Goal: Task Accomplishment & Management: Manage account settings

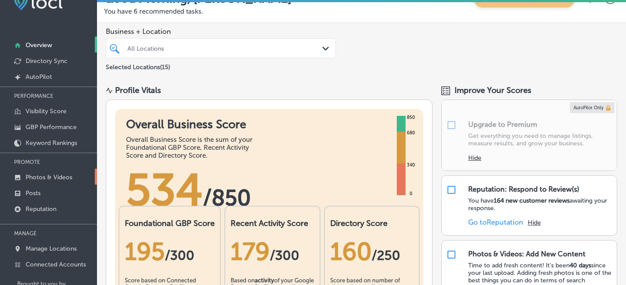
scroll to position [20, 0]
click at [53, 194] on link "Posts" at bounding box center [48, 192] width 97 height 16
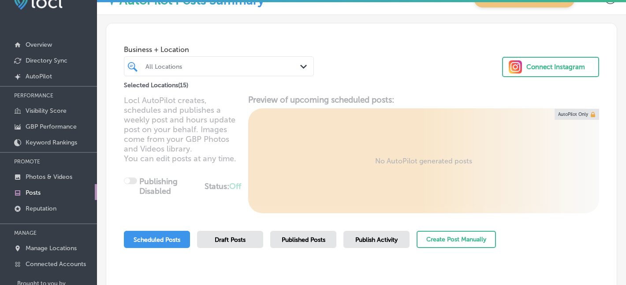
click at [213, 64] on div "All Locations" at bounding box center [224, 66] width 156 height 7
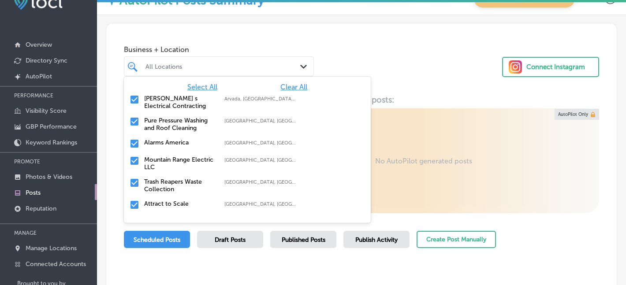
click at [300, 89] on span "Clear All" at bounding box center [293, 87] width 27 height 8
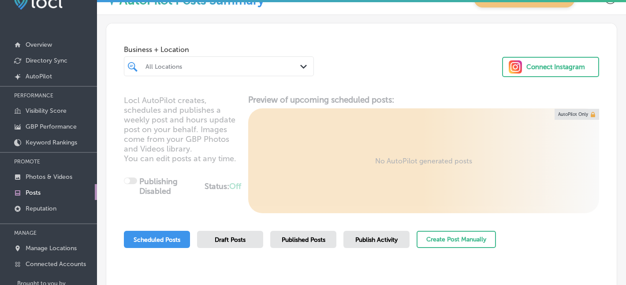
click at [229, 71] on div at bounding box center [212, 66] width 134 height 12
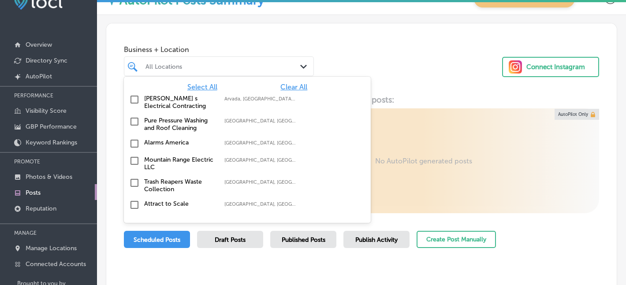
click at [224, 66] on div "All Locations" at bounding box center [224, 66] width 156 height 7
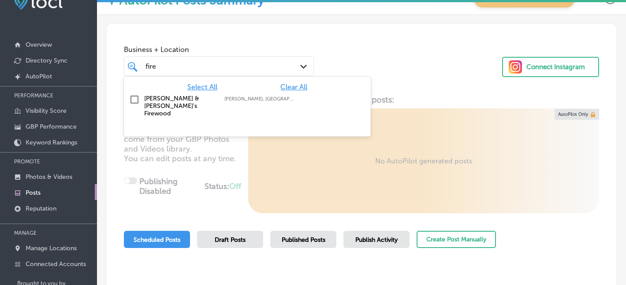
click at [157, 101] on label "[PERSON_NAME] & [PERSON_NAME]'s Firewood" at bounding box center [179, 106] width 71 height 22
type input "fire"
click at [220, 45] on div "Business + Location option focused, 2 of 16. 2 results available for search ter…" at bounding box center [219, 58] width 190 height 35
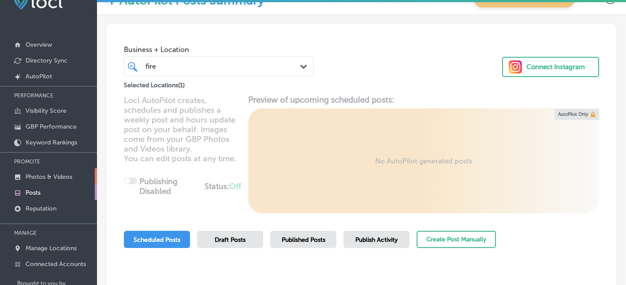
scroll to position [63, 0]
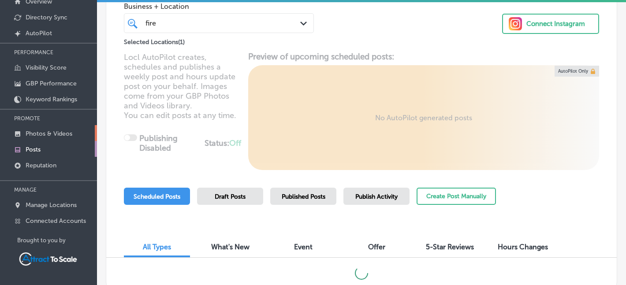
click at [71, 131] on p "Photos & Videos" at bounding box center [49, 133] width 47 height 7
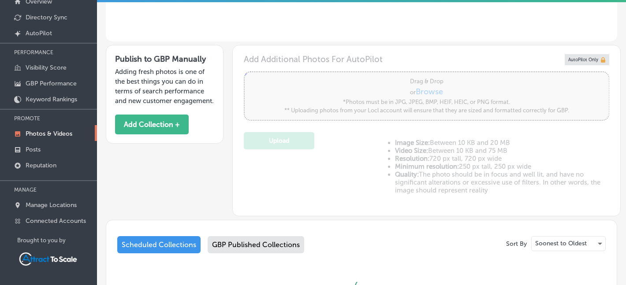
scroll to position [255, 0]
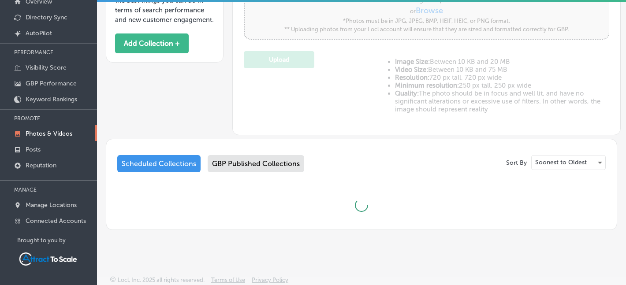
type input "5"
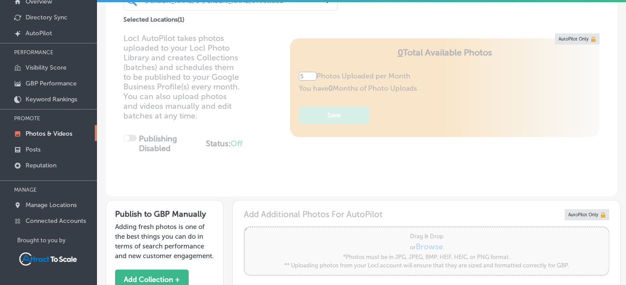
scroll to position [2, 0]
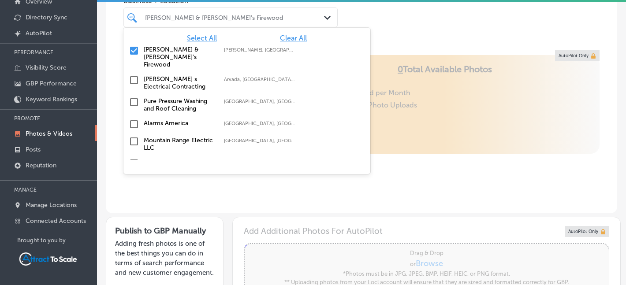
click at [197, 19] on div "[PERSON_NAME] & [PERSON_NAME]'s Firewood" at bounding box center [235, 17] width 180 height 7
click at [136, 51] on input "checkbox" at bounding box center [134, 50] width 11 height 11
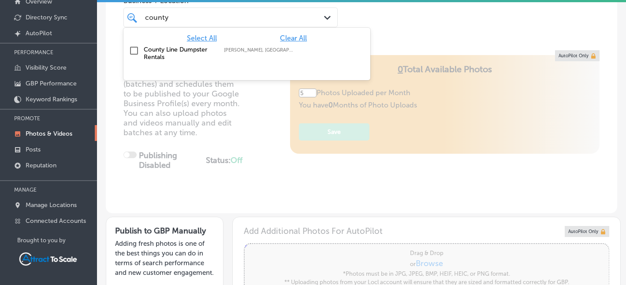
click at [169, 48] on label "County Line Dumpster Rentals" at bounding box center [179, 53] width 71 height 15
type input "county"
click at [273, 93] on div "Locl AutoPilot takes photos uploaded to your Locl Photo Library and creates Col…" at bounding box center [362, 131] width 512 height 163
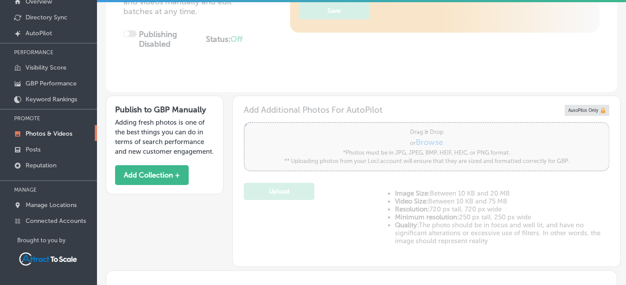
scroll to position [0, 0]
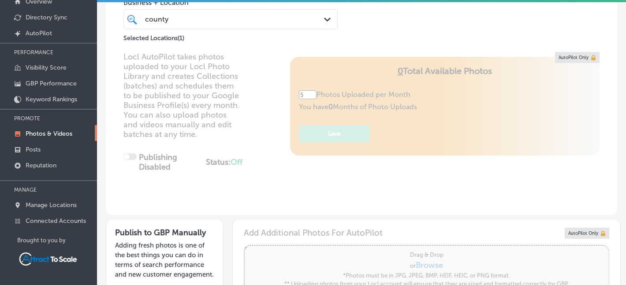
click at [188, 23] on div "[GEOGRAPHIC_DATA]" at bounding box center [222, 19] width 156 height 12
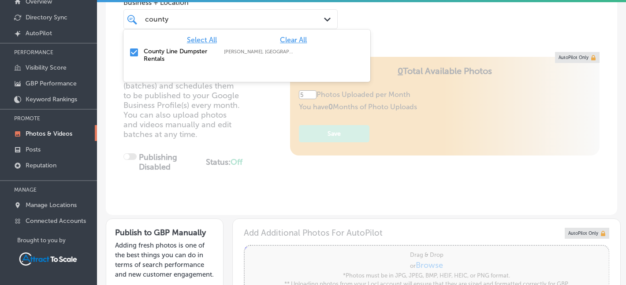
click at [135, 52] on input "checkbox" at bounding box center [134, 52] width 11 height 11
click at [184, 19] on div "[GEOGRAPHIC_DATA]" at bounding box center [222, 19] width 156 height 12
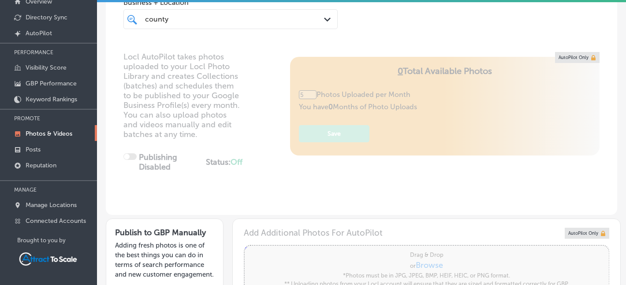
type input "0"
click at [184, 19] on div "[GEOGRAPHIC_DATA]" at bounding box center [222, 19] width 156 height 12
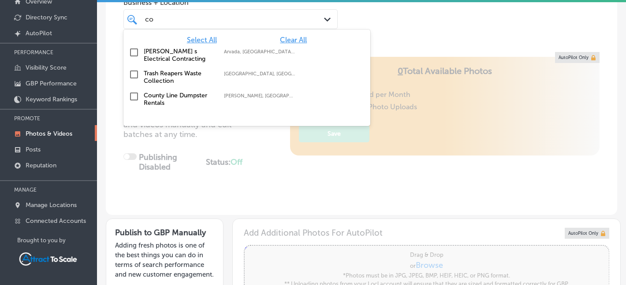
type input "c"
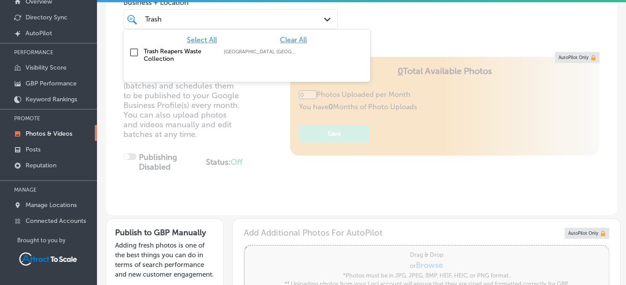
click at [153, 51] on label "Trash Reapers Waste Collection" at bounding box center [179, 55] width 71 height 15
type input "Trash"
click at [391, 19] on div "Business + Location option focused, 2 of 16. 2 results available for search ter…" at bounding box center [362, 9] width 512 height 67
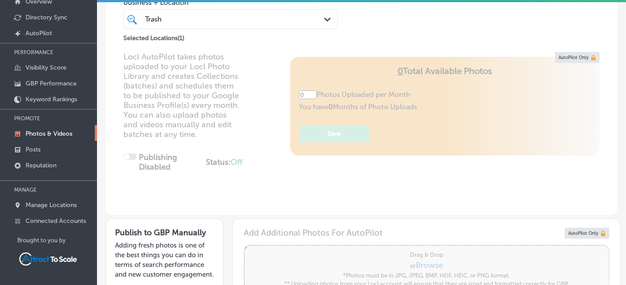
type input "5"
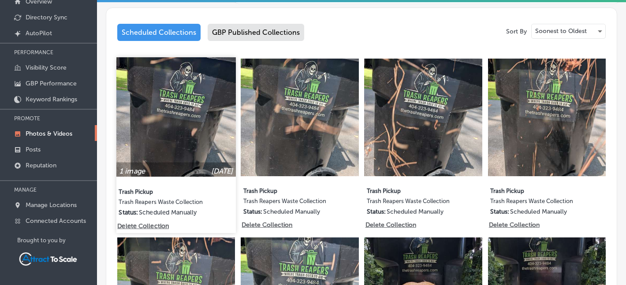
scroll to position [402, 0]
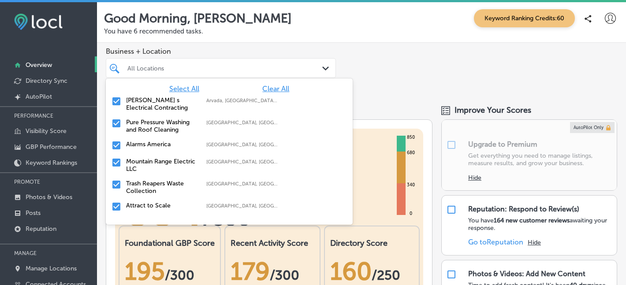
click at [266, 63] on div at bounding box center [212, 68] width 170 height 12
click at [269, 88] on span "Clear All" at bounding box center [275, 89] width 27 height 8
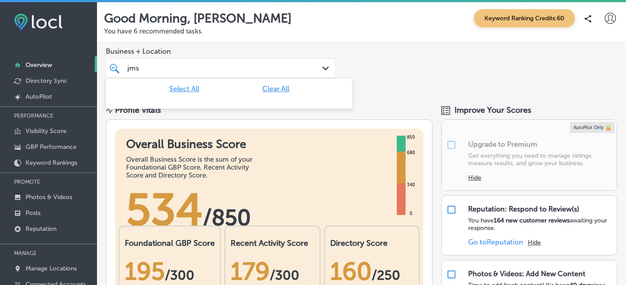
click at [209, 73] on div "jms jms" at bounding box center [212, 68] width 170 height 12
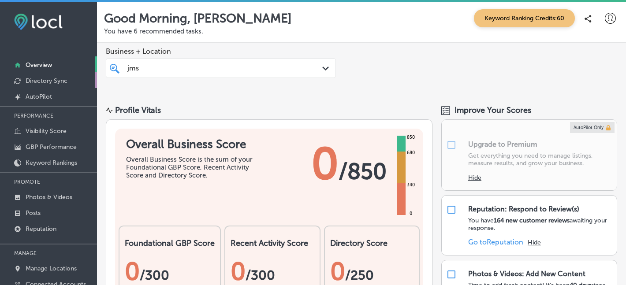
type input "jms"
click at [56, 82] on p "Directory Sync" at bounding box center [47, 80] width 42 height 7
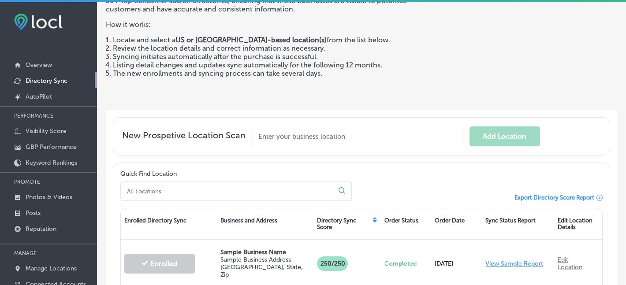
scroll to position [92, 0]
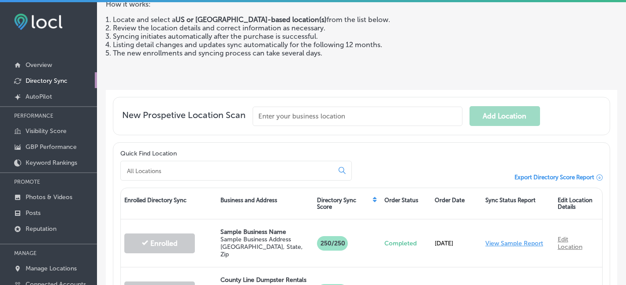
click at [343, 115] on input "text" at bounding box center [358, 116] width 210 height 19
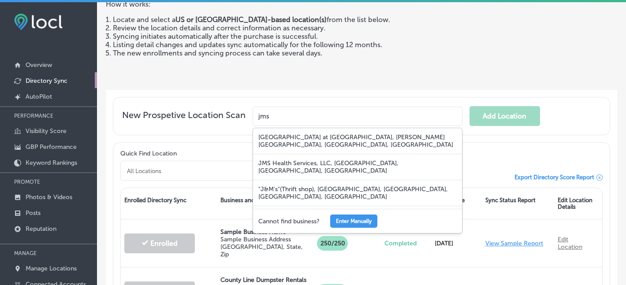
type input "jms"
click at [400, 105] on div "New Prospetive Location Scan jms JMS Burn Center at Doctors Hospital, Wheeler R…" at bounding box center [361, 116] width 497 height 38
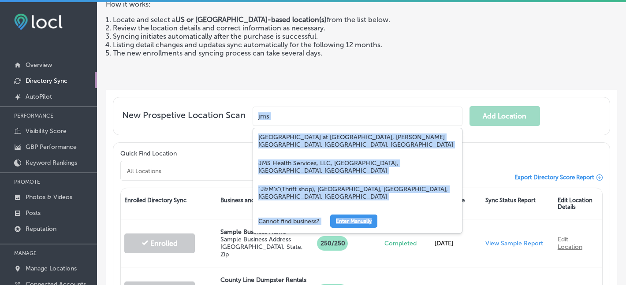
click at [400, 105] on div "New Prospetive Location Scan jms JMS Burn Center at Doctors Hospital, Wheeler R…" at bounding box center [361, 116] width 497 height 38
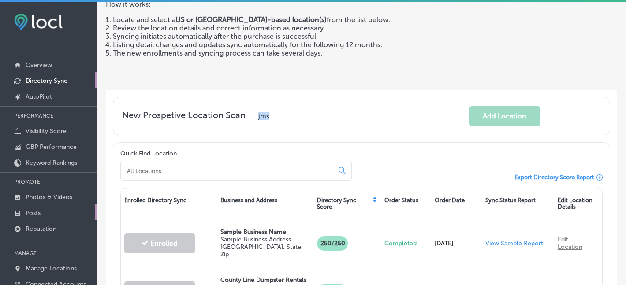
scroll to position [63, 0]
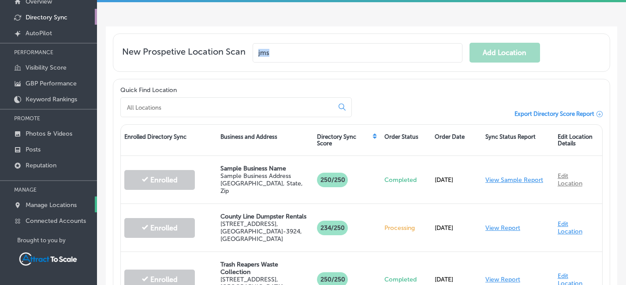
click at [60, 205] on p "Manage Locations" at bounding box center [51, 205] width 51 height 7
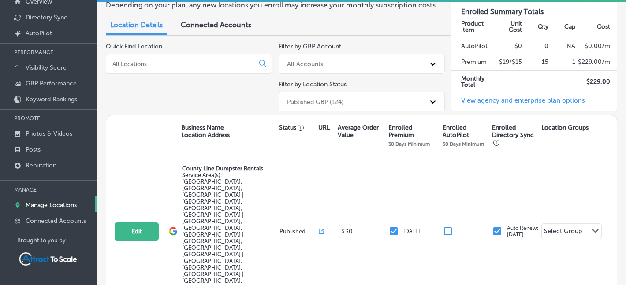
click at [224, 63] on input at bounding box center [182, 64] width 141 height 8
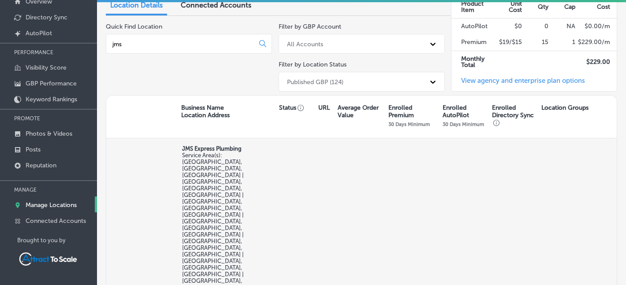
scroll to position [56, 0]
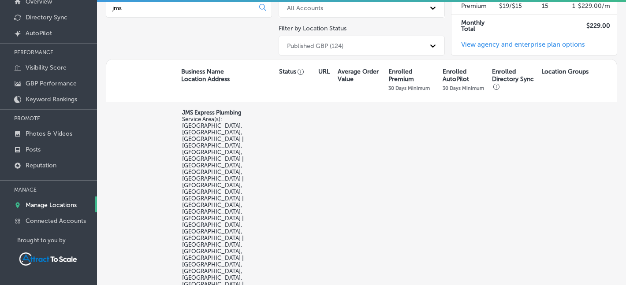
type input "jms"
checkbox input "true"
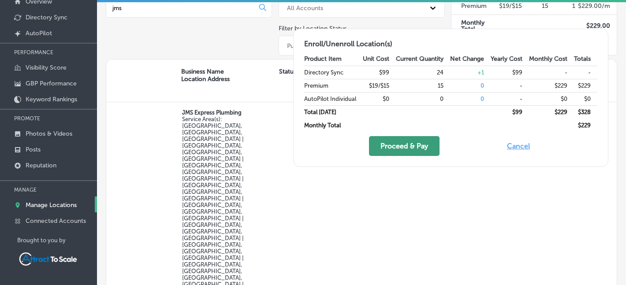
click at [423, 146] on button "Proceed & Pay" at bounding box center [404, 146] width 71 height 20
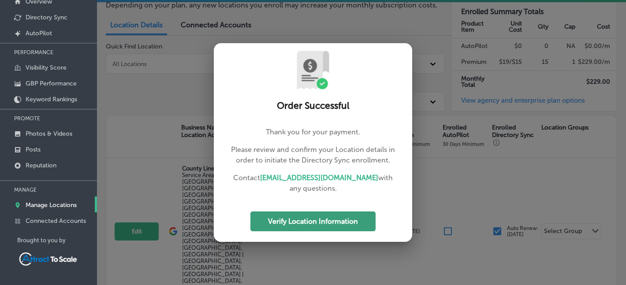
click at [336, 213] on button "Verify Location Information" at bounding box center [312, 222] width 125 height 20
select select "US"
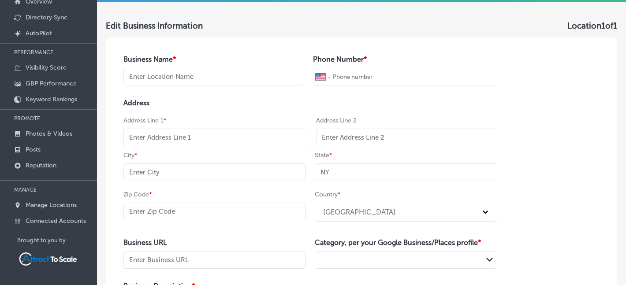
scroll to position [44, 0]
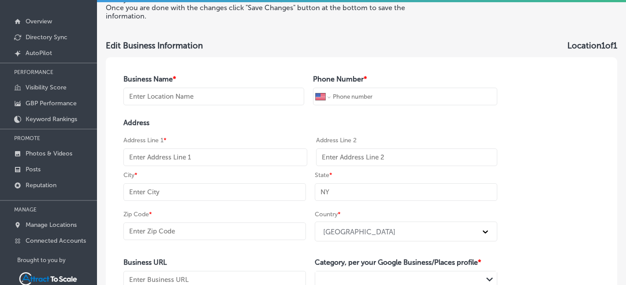
type input "JMS Express Plumbing"
type input "+1 747 202 3634"
type input "https://jmsexpressplumbing.com/"
type textarea "With 17+ years of experience, JMS Express Plumbing is your go-to plumber for re…"
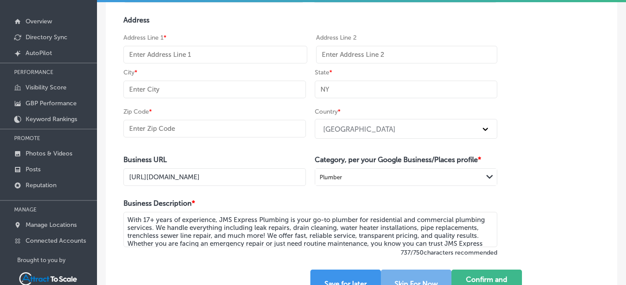
scroll to position [92, 0]
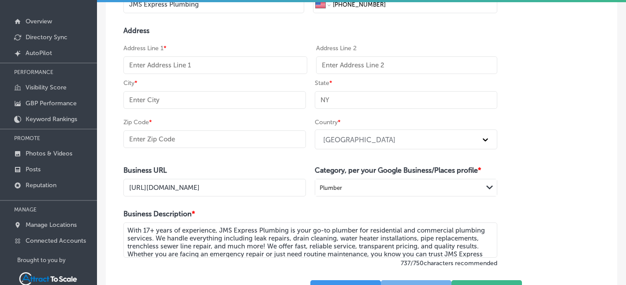
click at [179, 68] on input "text" at bounding box center [215, 65] width 184 height 18
type input "Los Anglese"
click at [175, 102] on input "text" at bounding box center [214, 100] width 183 height 18
type input "Los Angeles"
click at [187, 141] on input "text" at bounding box center [214, 140] width 183 height 18
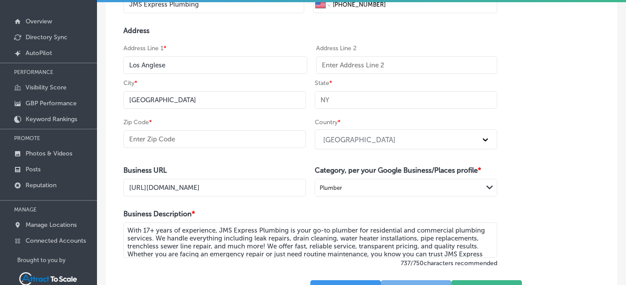
click at [196, 123] on div "Zip Code *" at bounding box center [214, 135] width 183 height 35
click at [213, 65] on input "Los Anglese" at bounding box center [215, 65] width 184 height 18
paste input "11728 Wilshire Blvd, Los Angeles, CA 90025"
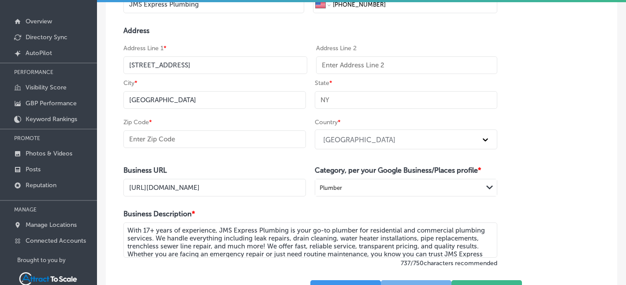
drag, startPoint x: 265, startPoint y: 63, endPoint x: 242, endPoint y: 63, distance: 22.9
click at [242, 63] on input "11728 Wilshire Blvd, Los Angeles, CA 90025" at bounding box center [215, 65] width 184 height 18
type input "11728 Wilshire Blvd, Los Angeles, CA"
click at [207, 137] on input "text" at bounding box center [214, 140] width 183 height 18
paste input "90025"
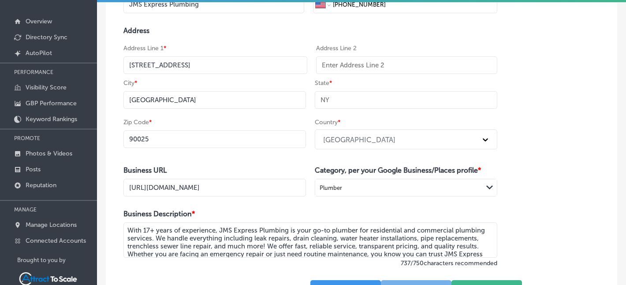
type input "90025"
click at [338, 103] on input "text" at bounding box center [406, 100] width 183 height 18
type input "CA"
click at [245, 63] on input "11728 Wilshire Blvd, Los Angeles, CA" at bounding box center [215, 65] width 184 height 18
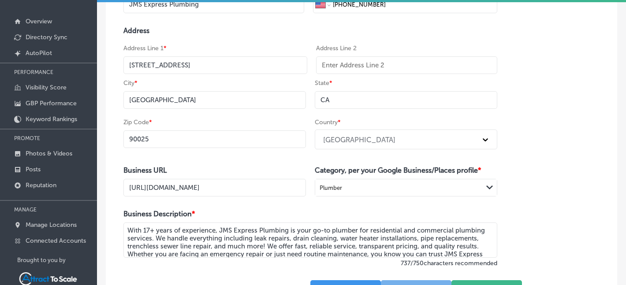
scroll to position [171, 0]
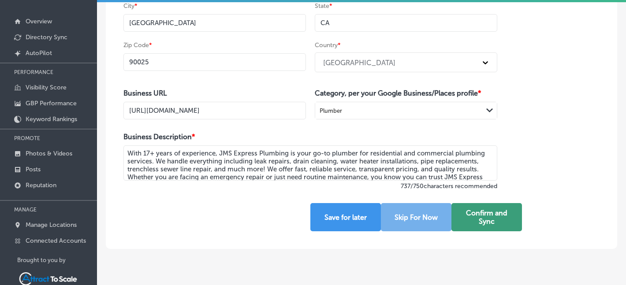
type input "11728 Wilshire Blvd"
click at [493, 219] on button "Confirm and Sync" at bounding box center [487, 217] width 71 height 28
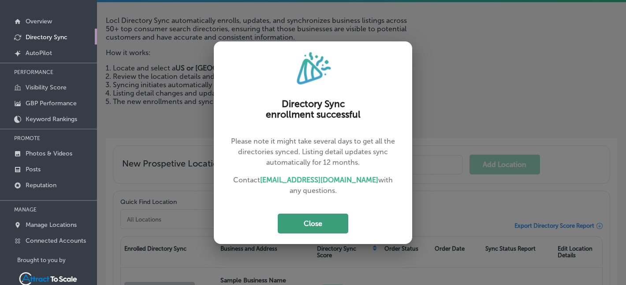
click at [323, 216] on button "Close" at bounding box center [313, 224] width 71 height 20
